Goal: Task Accomplishment & Management: Manage account settings

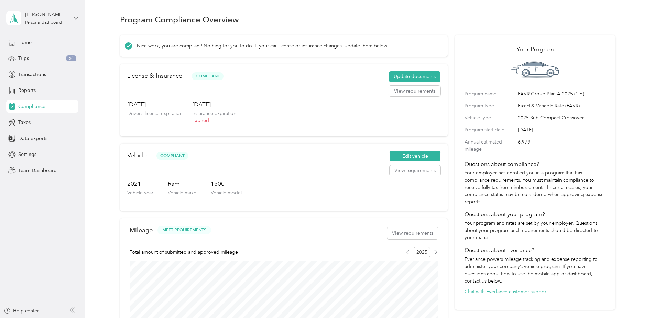
click at [203, 119] on p "Expired" at bounding box center [214, 120] width 44 height 7
click at [29, 170] on span "Team Dashboard" at bounding box center [37, 170] width 39 height 7
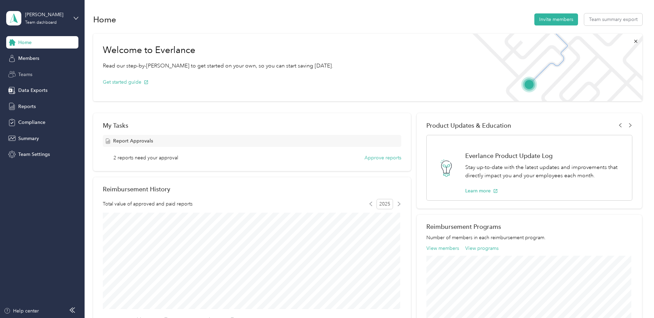
click at [25, 72] on span "Teams" at bounding box center [25, 74] width 14 height 7
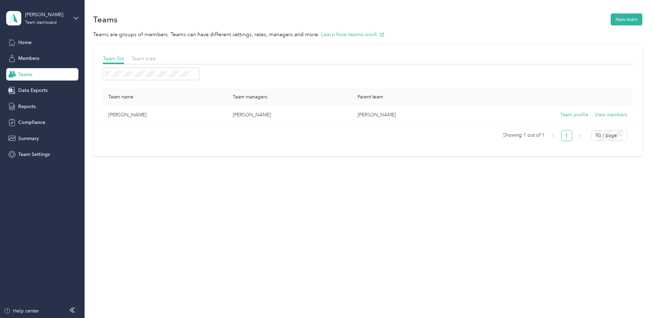
click at [144, 51] on div "Team list Team tree Team name Team managers Parent team [PERSON_NAME] [PERSON_N…" at bounding box center [367, 100] width 549 height 111
click at [142, 61] on span "Team tree" at bounding box center [143, 58] width 24 height 7
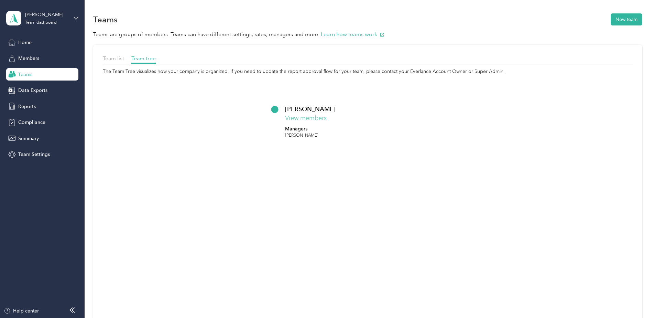
click at [313, 117] on button "View members" at bounding box center [306, 117] width 42 height 9
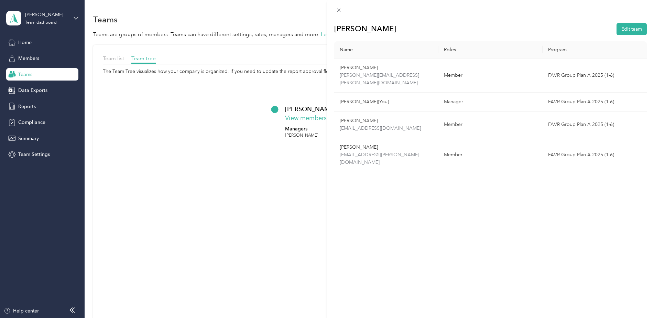
click at [26, 108] on div "[PERSON_NAME] Edit team Name Roles Program [PERSON_NAME] Niemeyer [EMAIL_ADDRES…" at bounding box center [327, 159] width 654 height 318
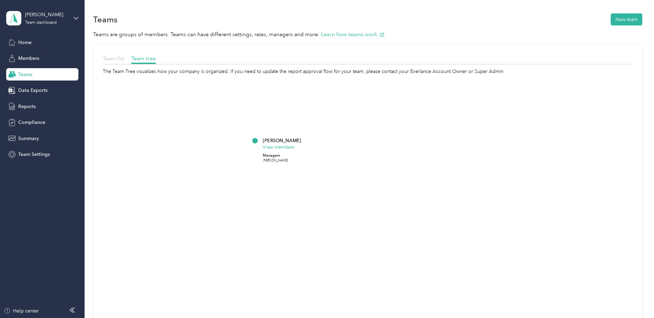
click at [108, 61] on span "Team list" at bounding box center [113, 58] width 21 height 7
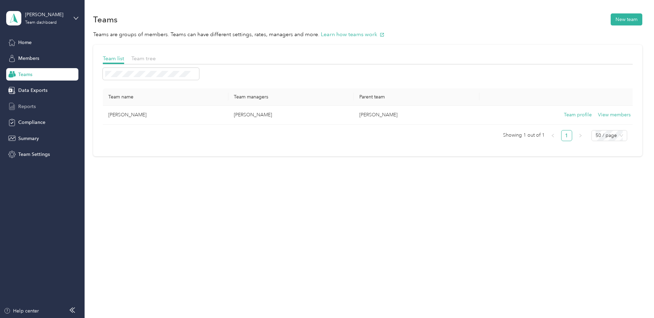
click at [21, 109] on span "Reports" at bounding box center [27, 106] width 18 height 7
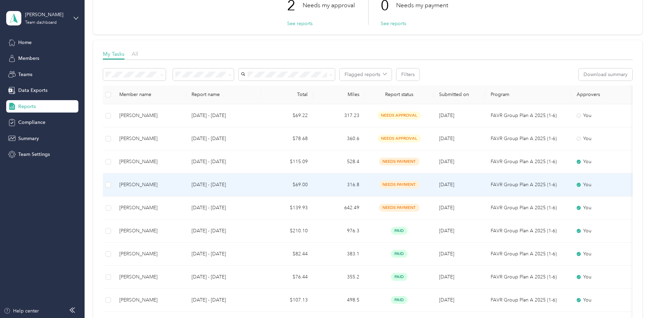
scroll to position [69, 0]
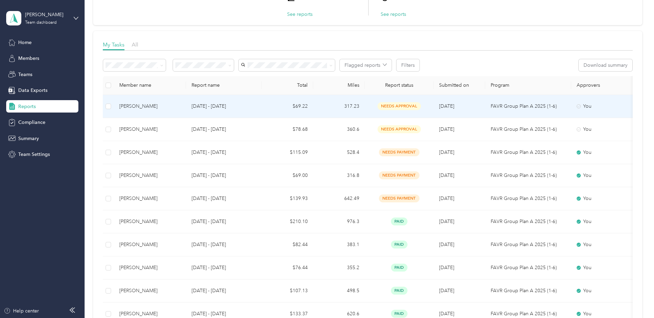
click at [105, 107] on td at bounding box center [108, 106] width 11 height 23
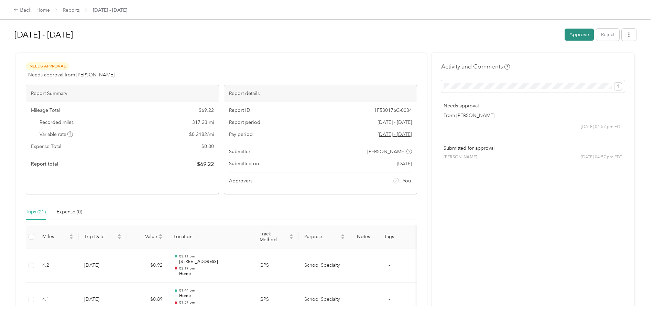
click at [569, 33] on button "Approve" at bounding box center [579, 35] width 29 height 12
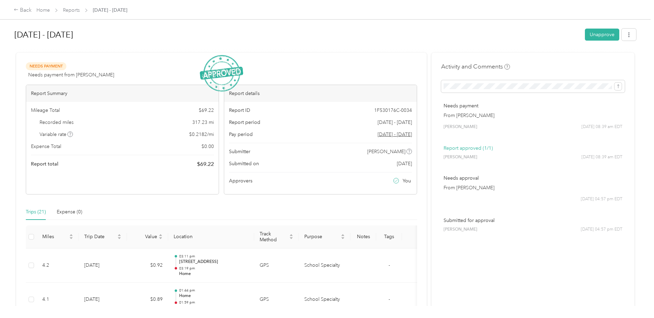
click at [21, 14] on div "Back Home Reports [DATE] - [DATE]" at bounding box center [327, 9] width 654 height 19
click at [21, 11] on div "Back" at bounding box center [23, 10] width 18 height 8
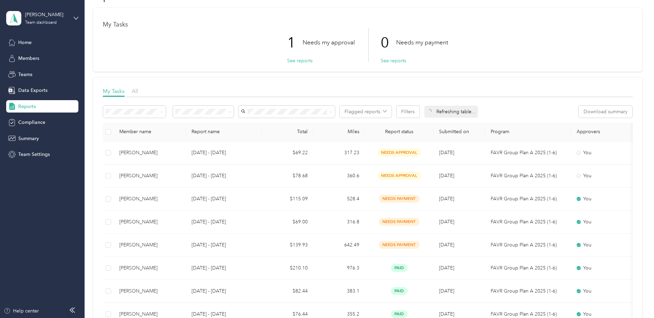
scroll to position [34, 0]
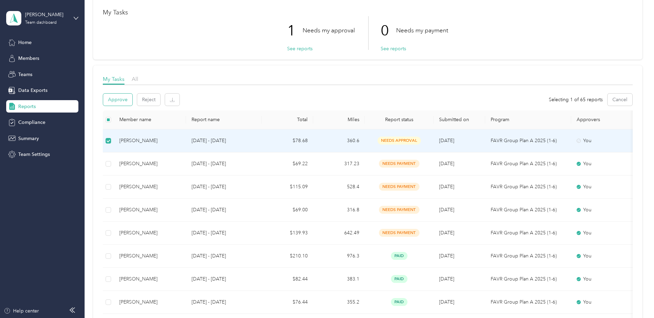
click at [127, 98] on button "Approve" at bounding box center [117, 100] width 29 height 12
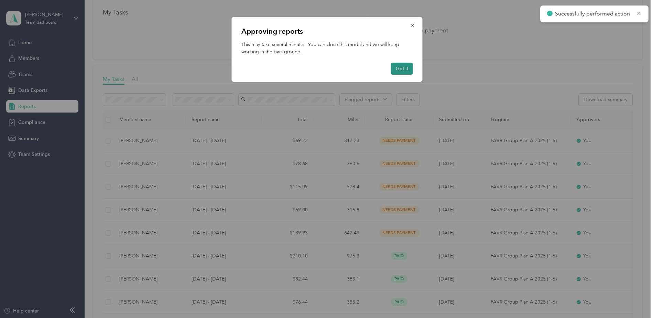
click at [398, 67] on button "Got it" at bounding box center [402, 69] width 22 height 12
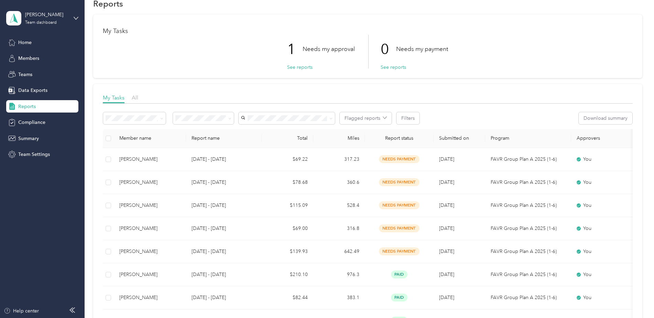
scroll to position [0, 0]
